Goal: Find specific page/section: Find specific page/section

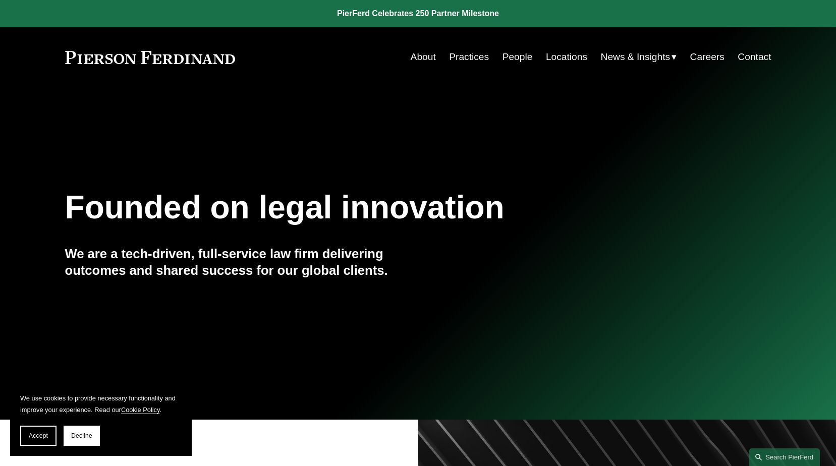
click at [507, 55] on link "People" at bounding box center [517, 56] width 30 height 19
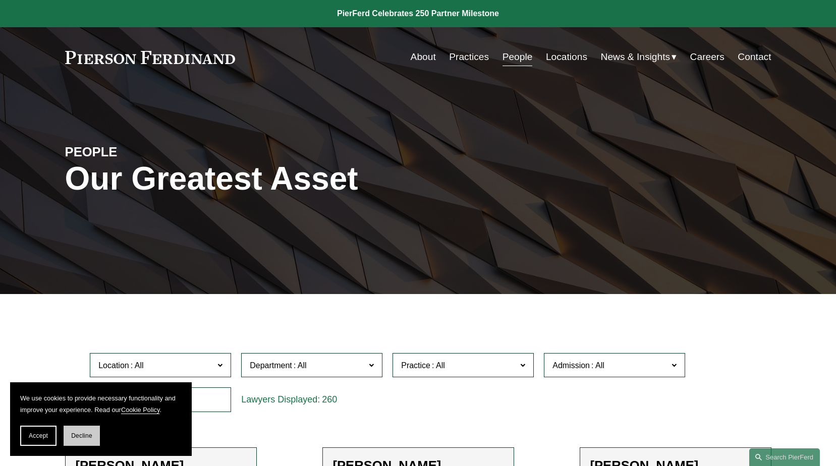
click at [84, 438] on span "Decline" at bounding box center [81, 435] width 21 height 7
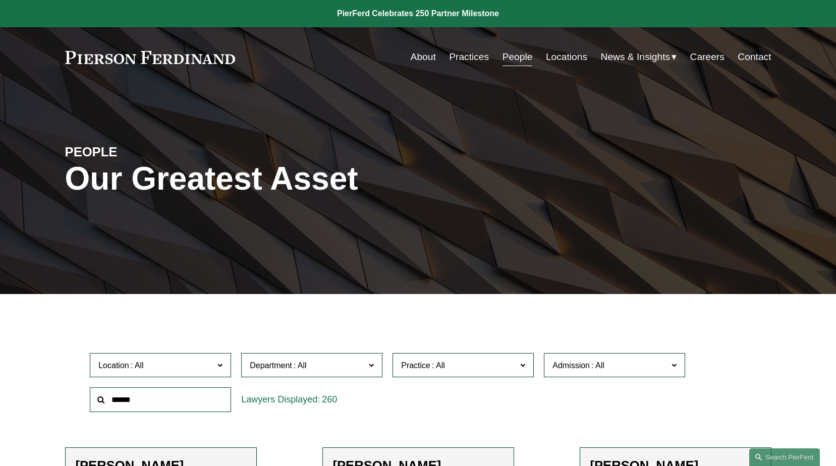
click at [129, 403] on input "text" at bounding box center [160, 399] width 141 height 25
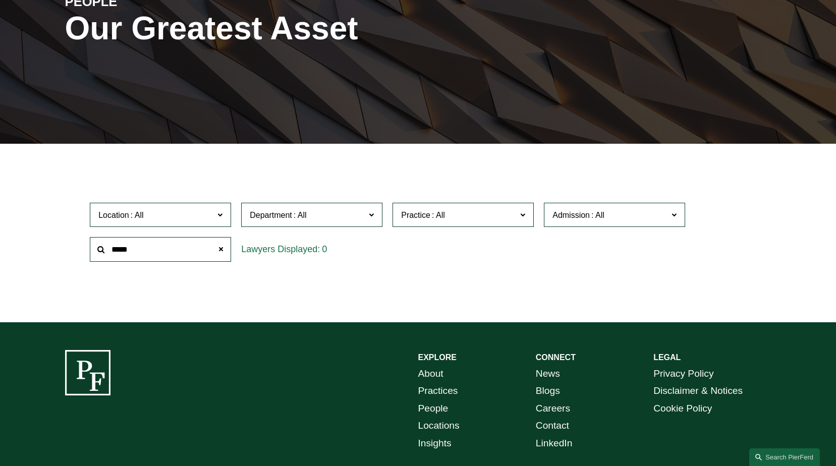
scroll to position [151, 0]
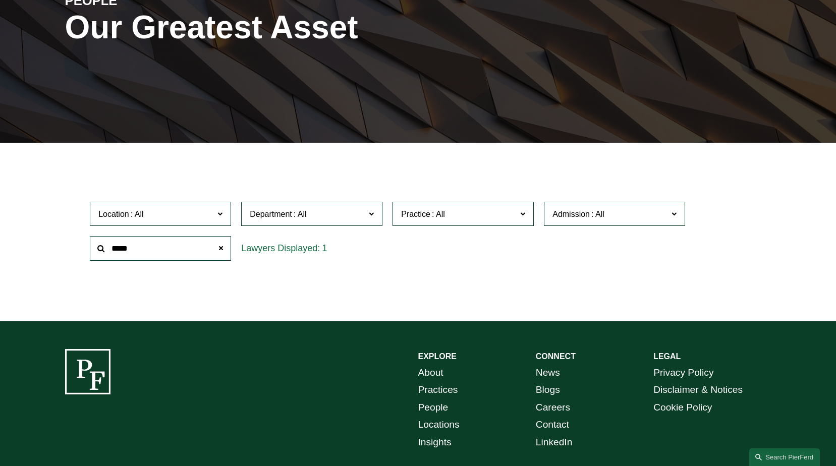
type input "*****"
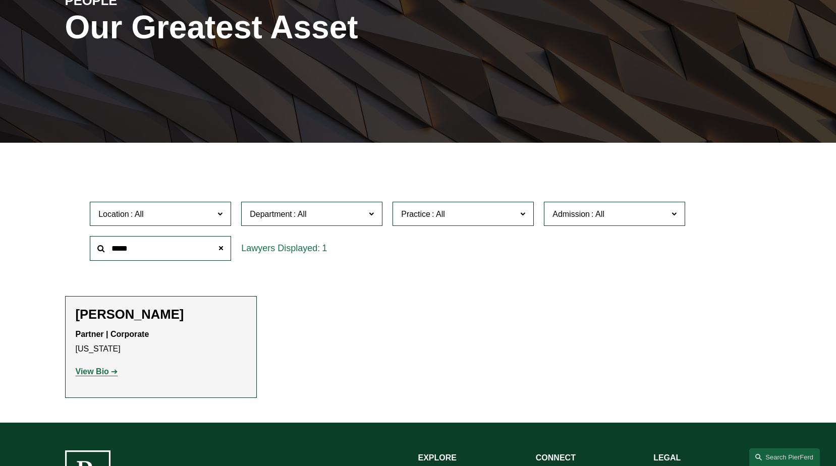
click at [97, 374] on strong "View Bio" at bounding box center [92, 371] width 33 height 9
